Goal: Navigation & Orientation: Find specific page/section

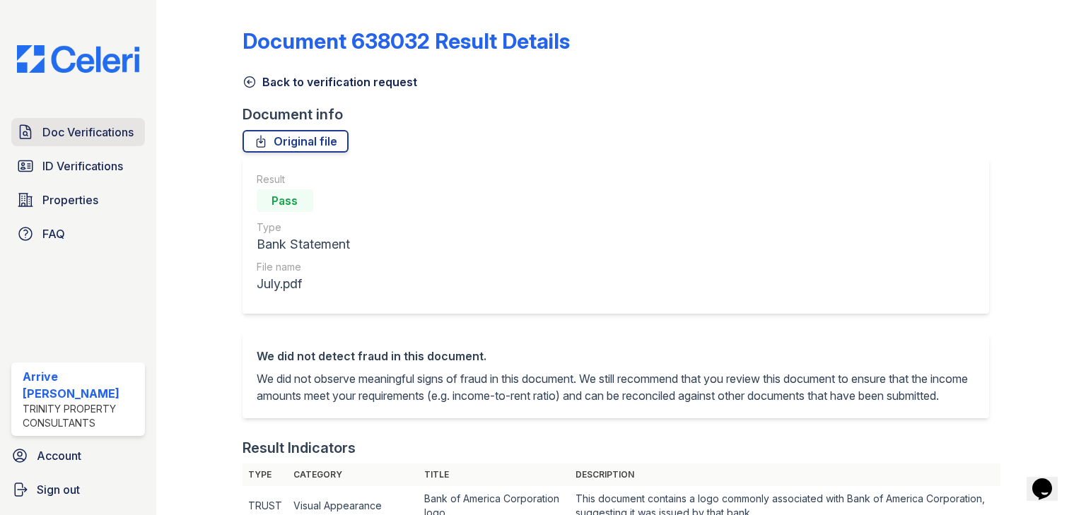
click at [69, 132] on span "Doc Verifications" at bounding box center [87, 132] width 91 height 17
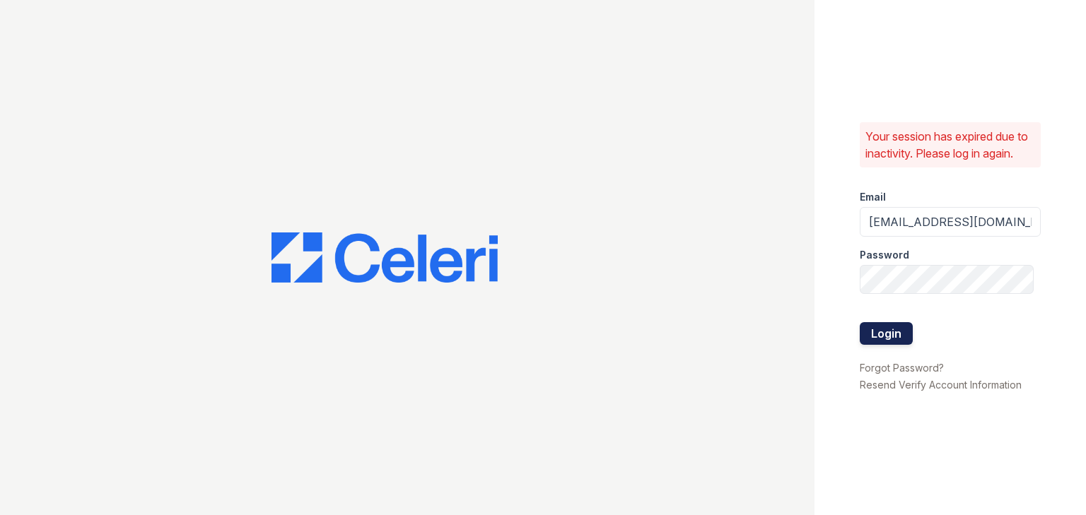
click at [895, 325] on button "Login" at bounding box center [886, 333] width 53 height 23
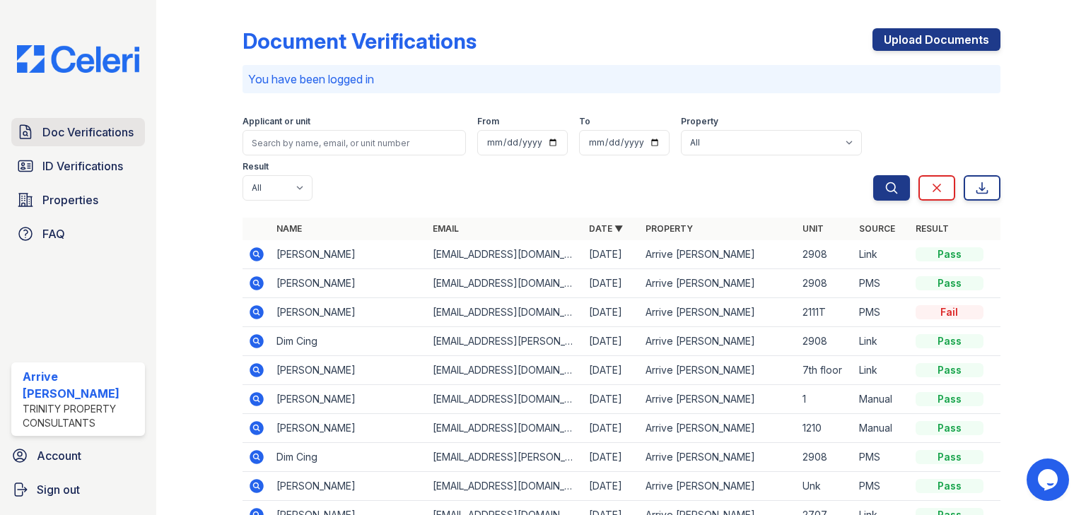
click at [109, 133] on span "Doc Verifications" at bounding box center [87, 132] width 91 height 17
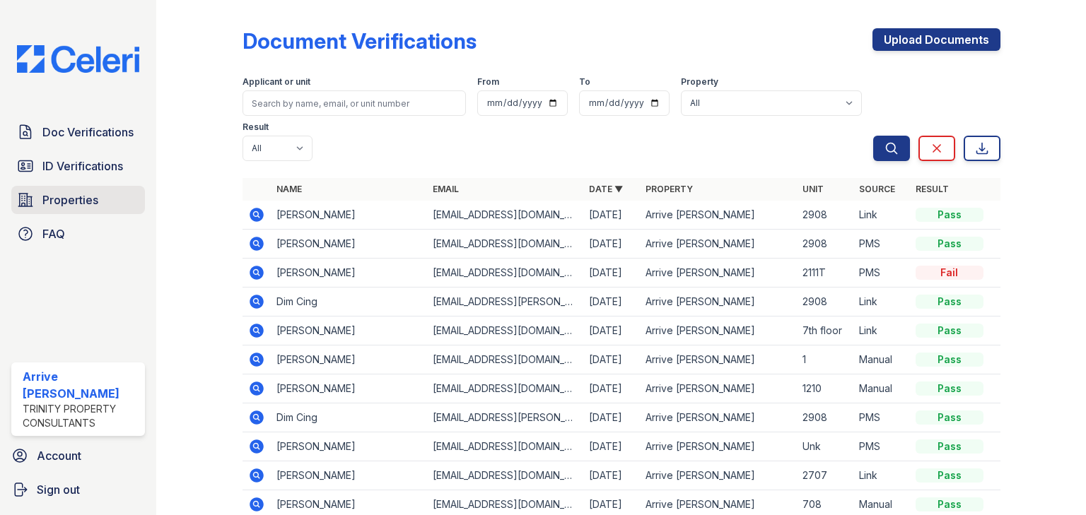
click at [78, 186] on link "Properties" at bounding box center [78, 200] width 134 height 28
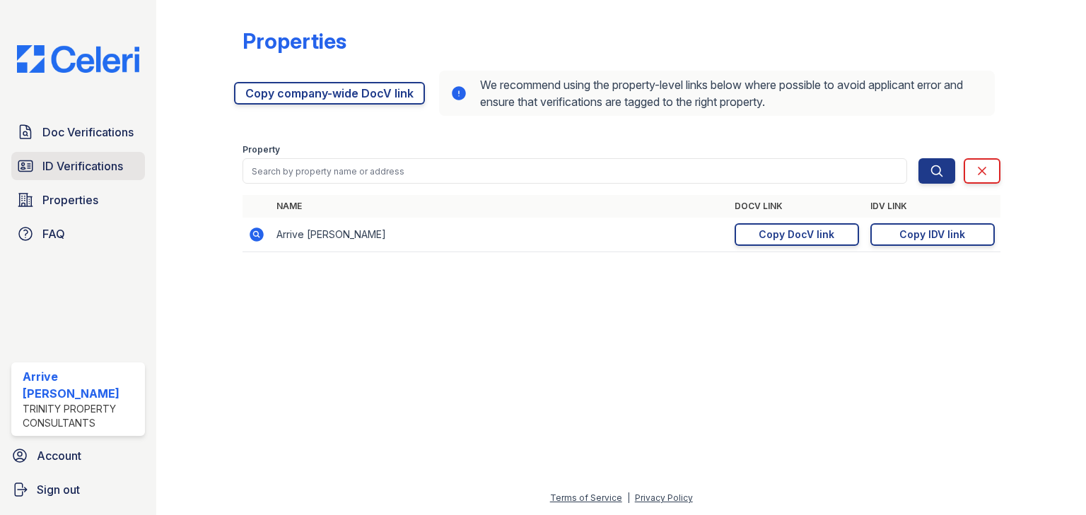
click at [82, 161] on span "ID Verifications" at bounding box center [82, 166] width 81 height 17
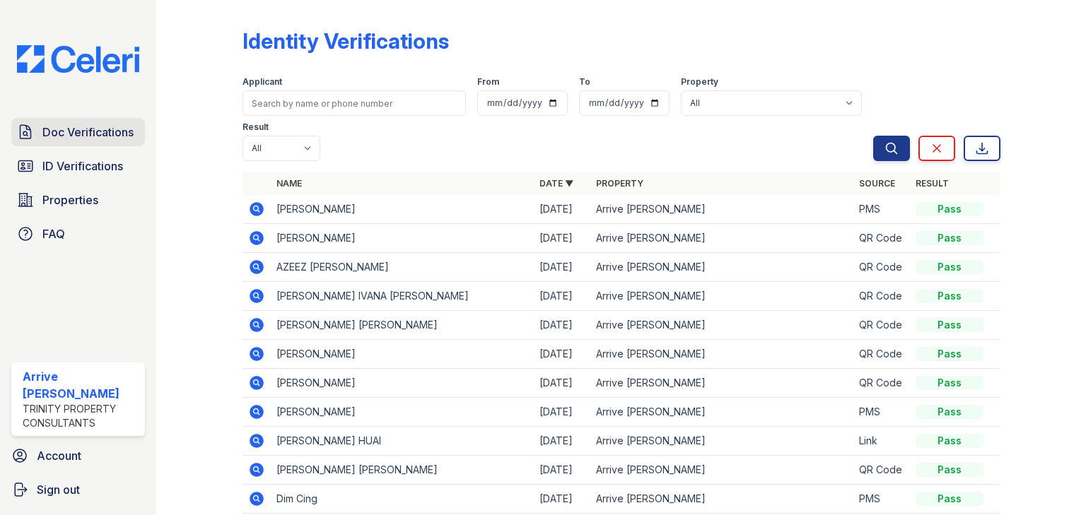
click at [97, 134] on span "Doc Verifications" at bounding box center [87, 132] width 91 height 17
